Goal: Book appointment/travel/reservation

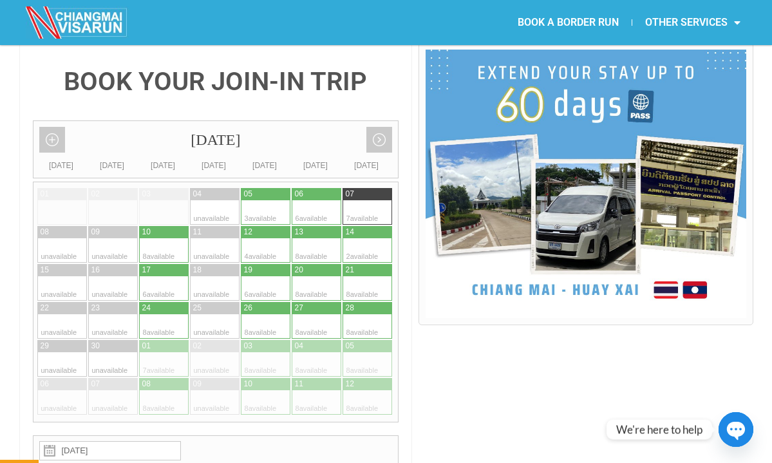
scroll to position [321, 0]
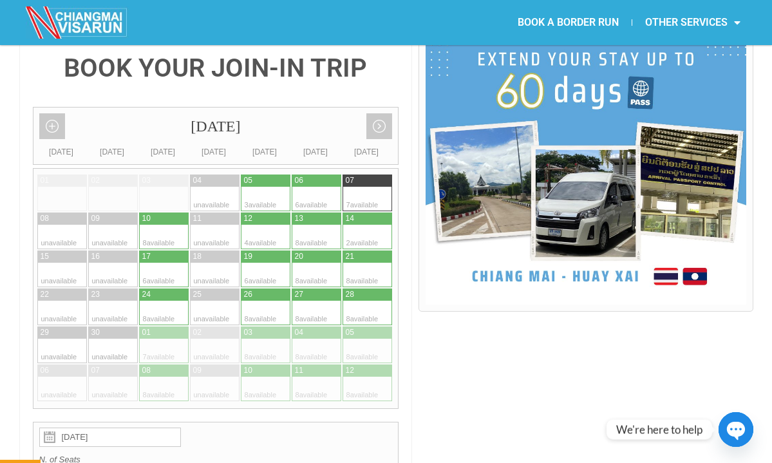
click at [300, 187] on div at bounding box center [304, 199] width 25 height 24
type input "[DATE]"
radio input "true"
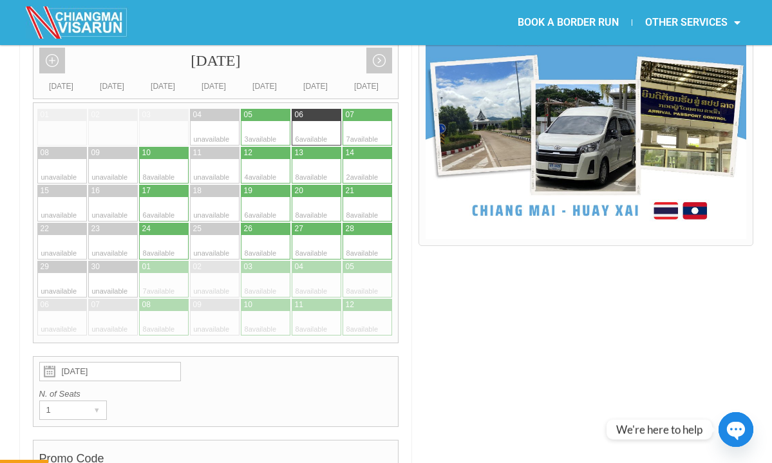
scroll to position [368, 0]
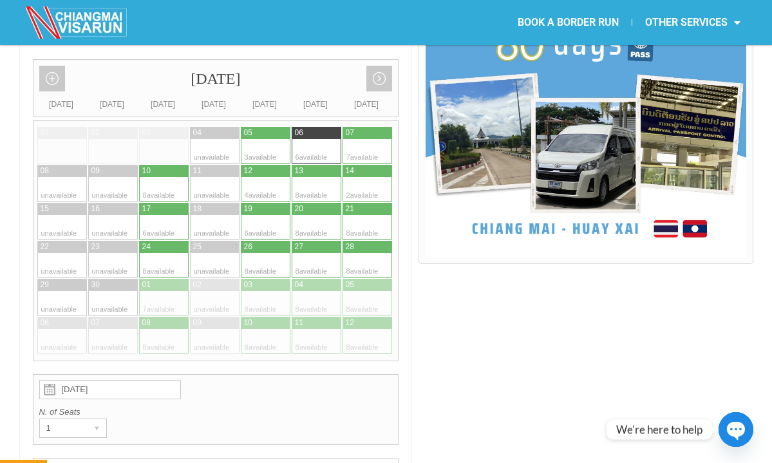
click at [360, 139] on div at bounding box center [354, 151] width 25 height 24
type input "[DATE]"
radio input "true"
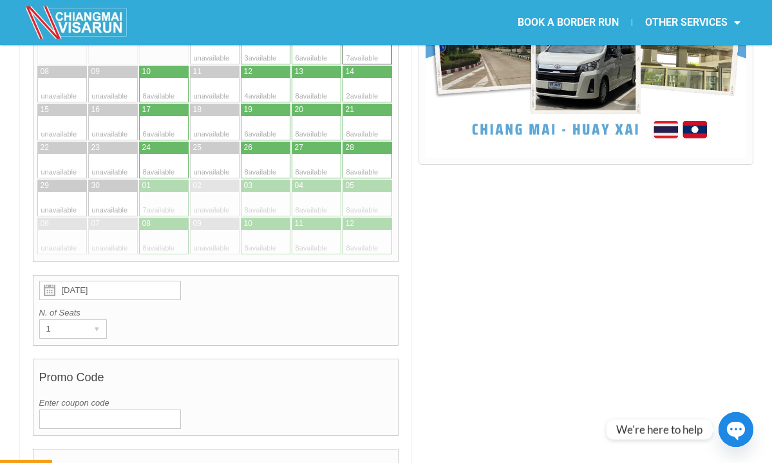
scroll to position [575, 0]
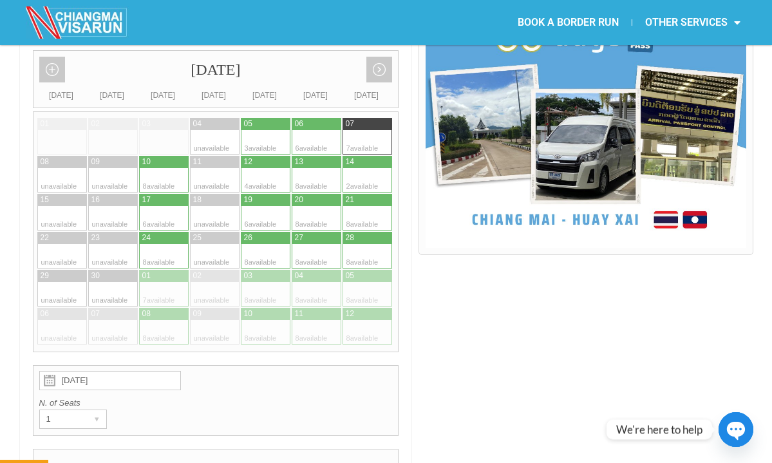
click at [293, 156] on div at bounding box center [305, 162] width 26 height 12
type input "[DATE]"
radio input "true"
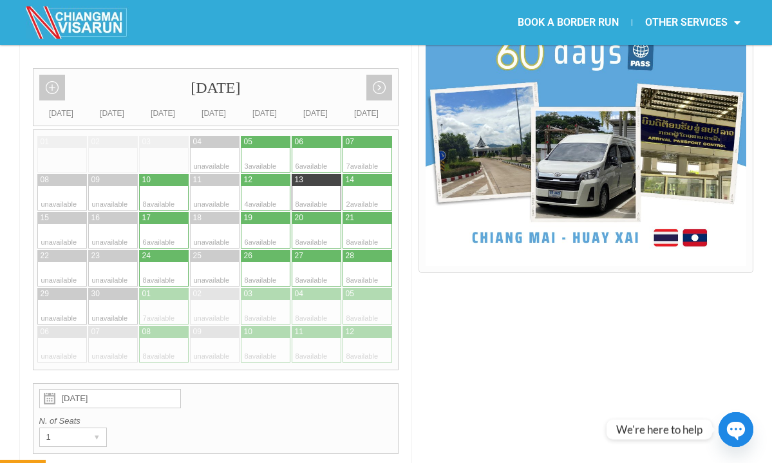
scroll to position [362, 0]
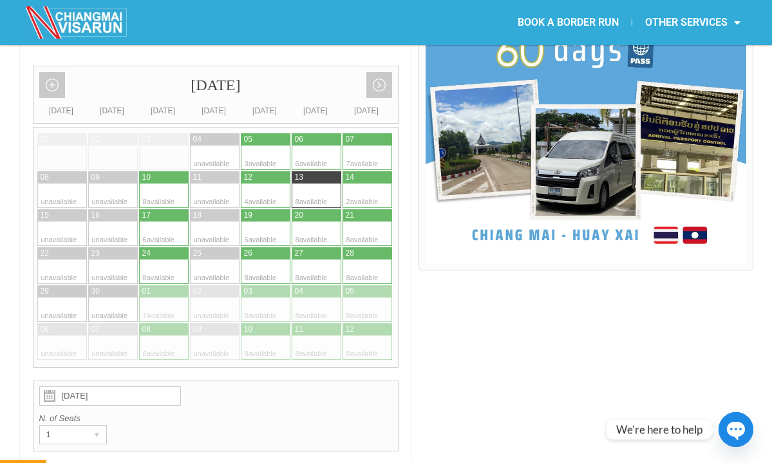
click at [198, 145] on div at bounding box center [202, 157] width 25 height 24
click at [200, 145] on div at bounding box center [202, 157] width 25 height 24
click at [201, 145] on div at bounding box center [202, 157] width 25 height 24
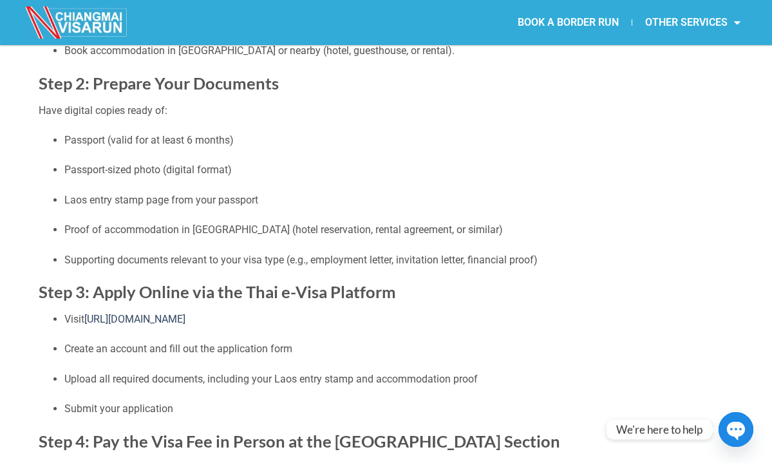
scroll to position [374, 0]
